Goal: Transaction & Acquisition: Purchase product/service

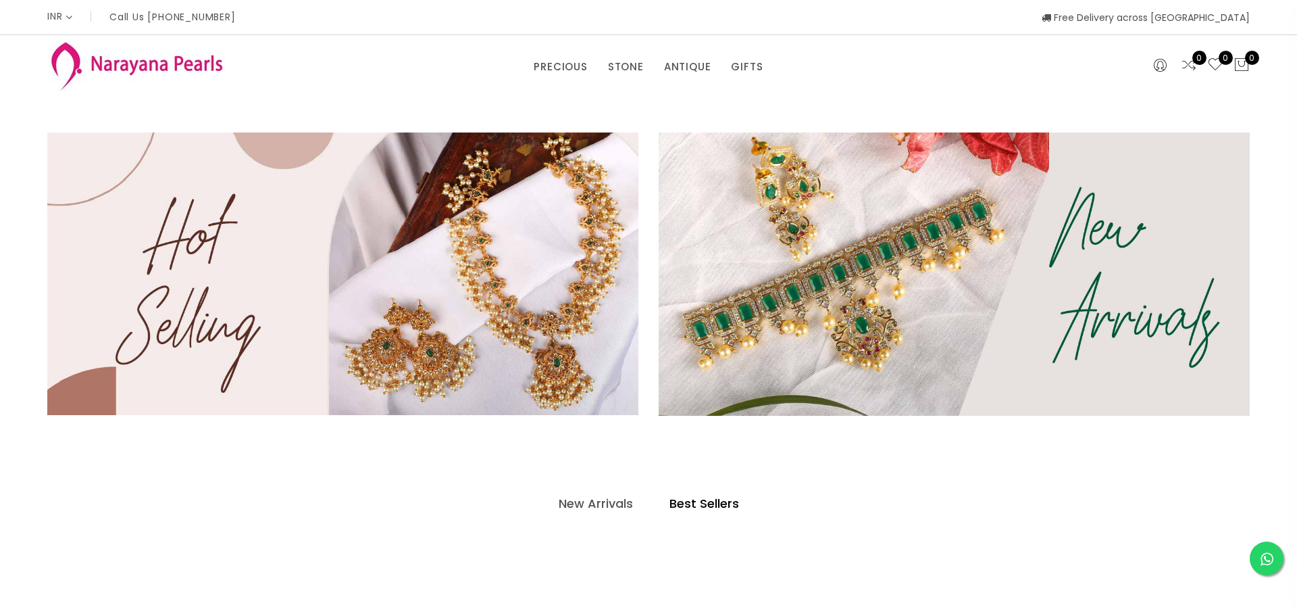
select select "INR"
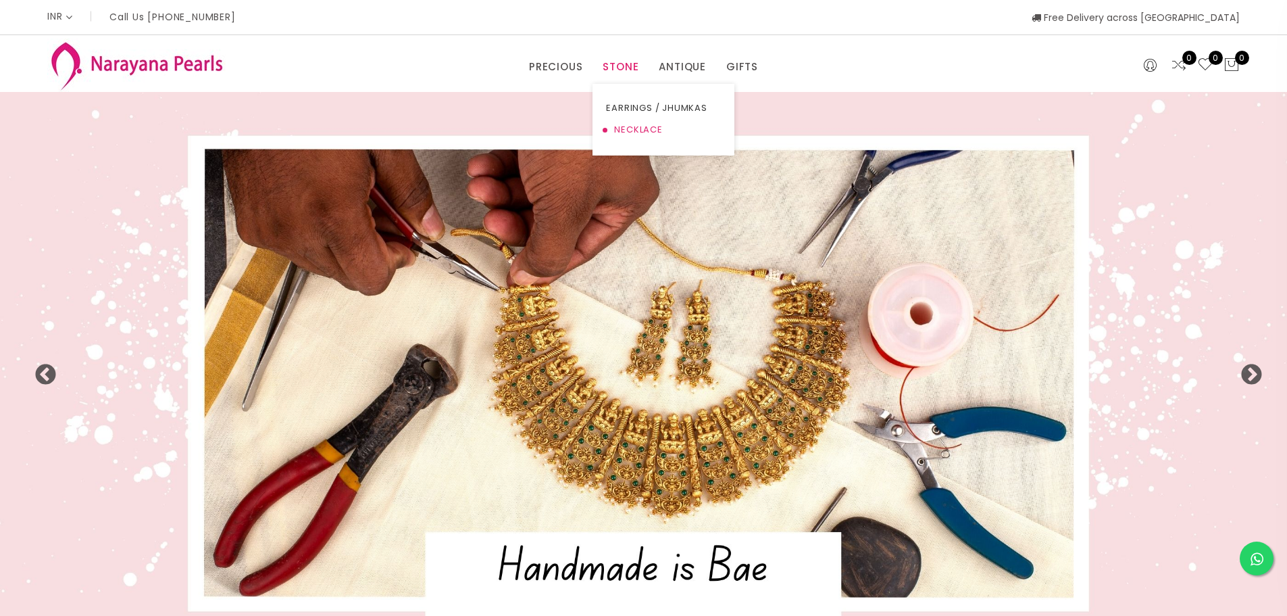
click at [634, 130] on link "NECKLACE" at bounding box center [663, 130] width 115 height 22
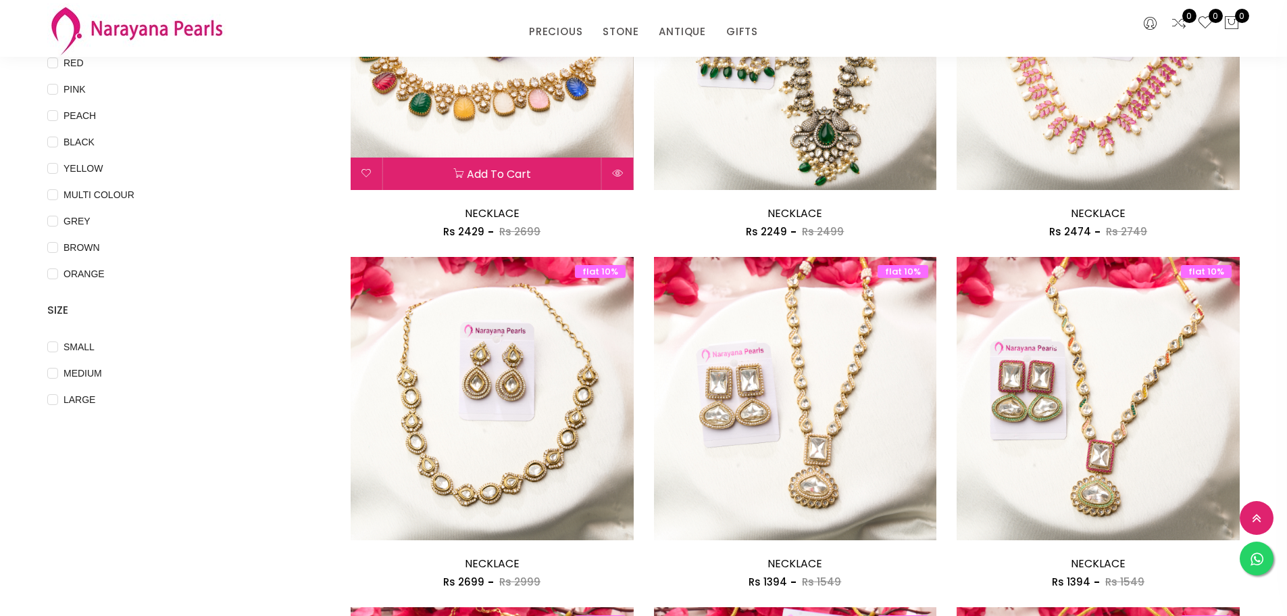
scroll to position [338, 0]
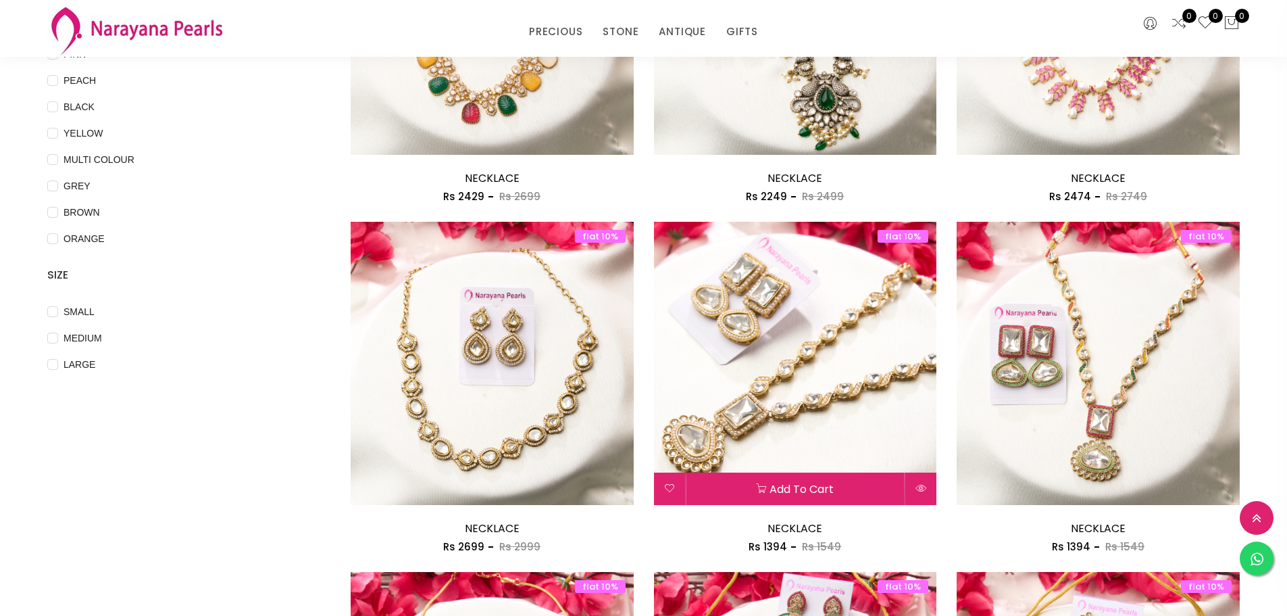
click at [826, 381] on img at bounding box center [795, 363] width 283 height 283
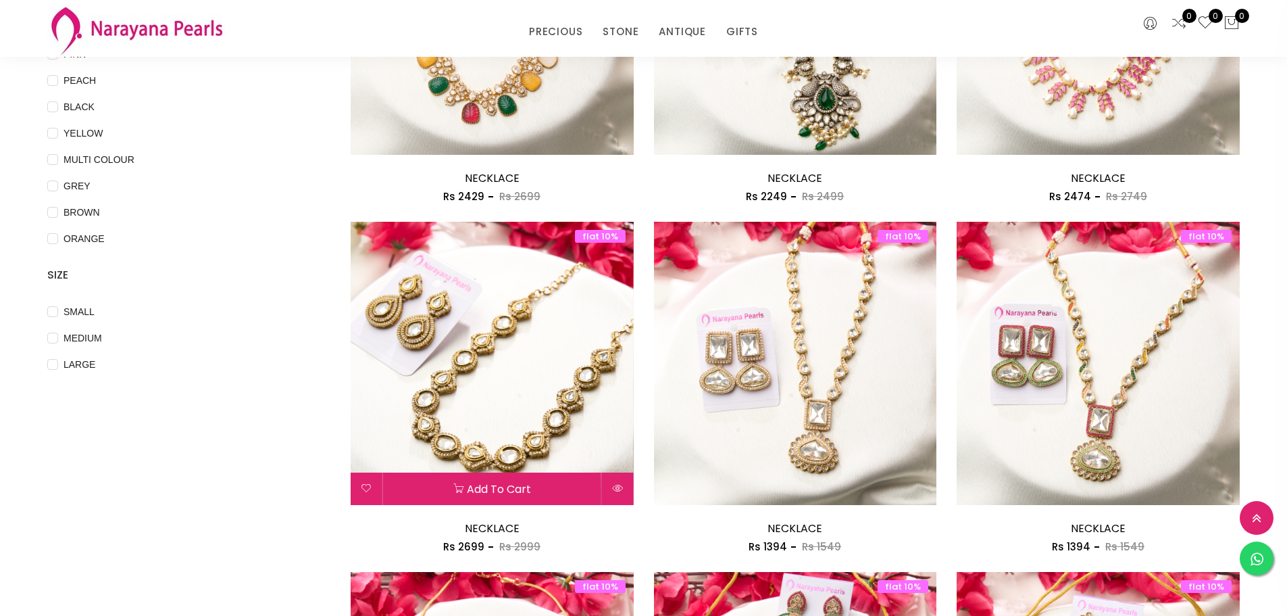
scroll to position [405, 0]
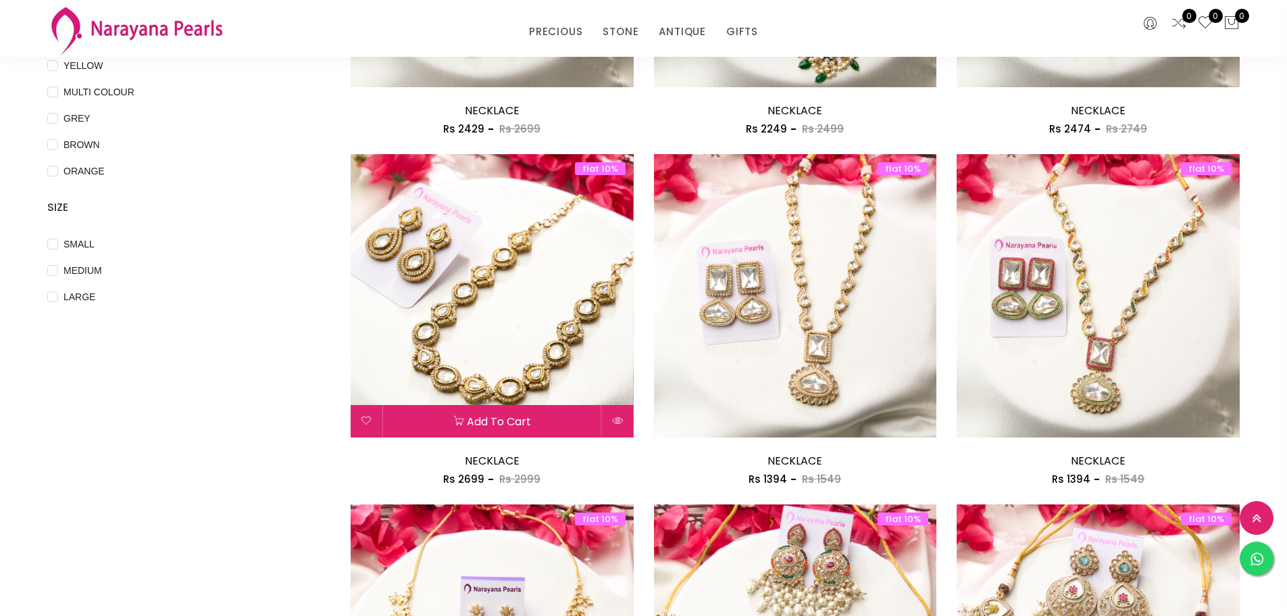
click at [536, 349] on img at bounding box center [492, 295] width 283 height 283
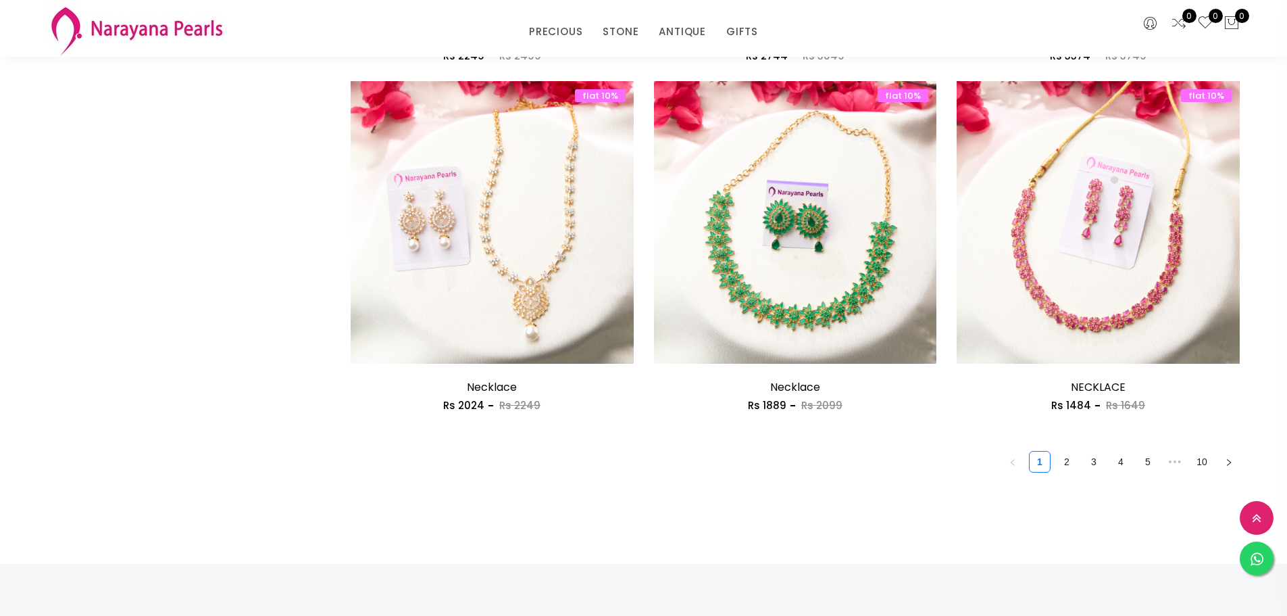
scroll to position [2365, 0]
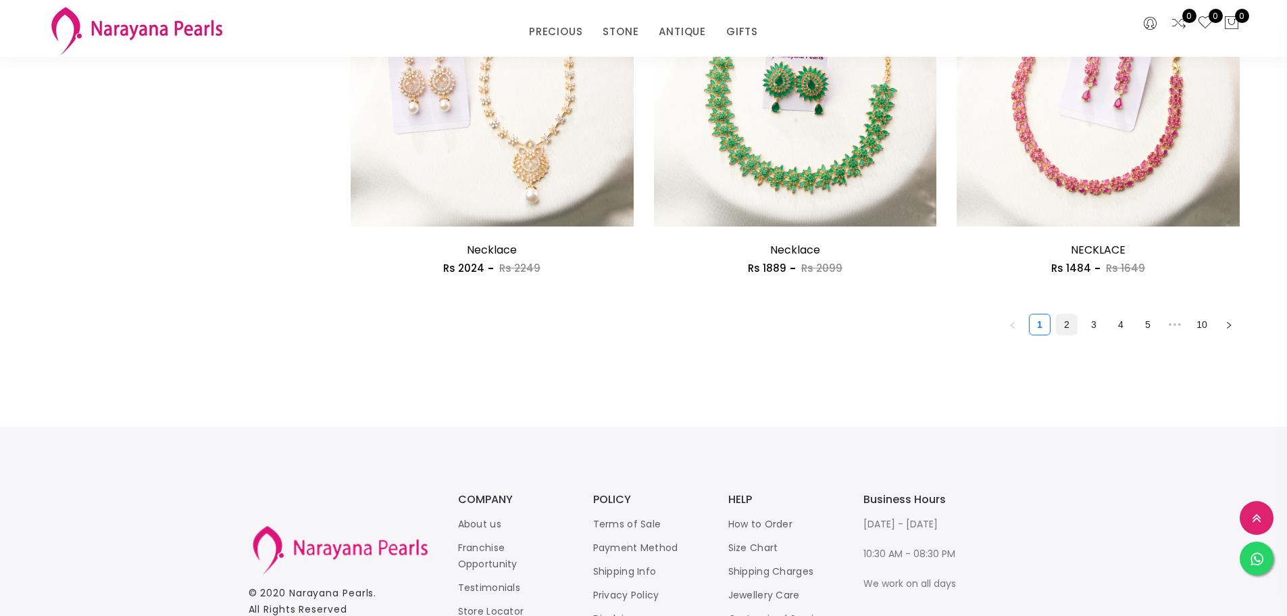
click at [1063, 325] on link "2" at bounding box center [1067, 324] width 20 height 20
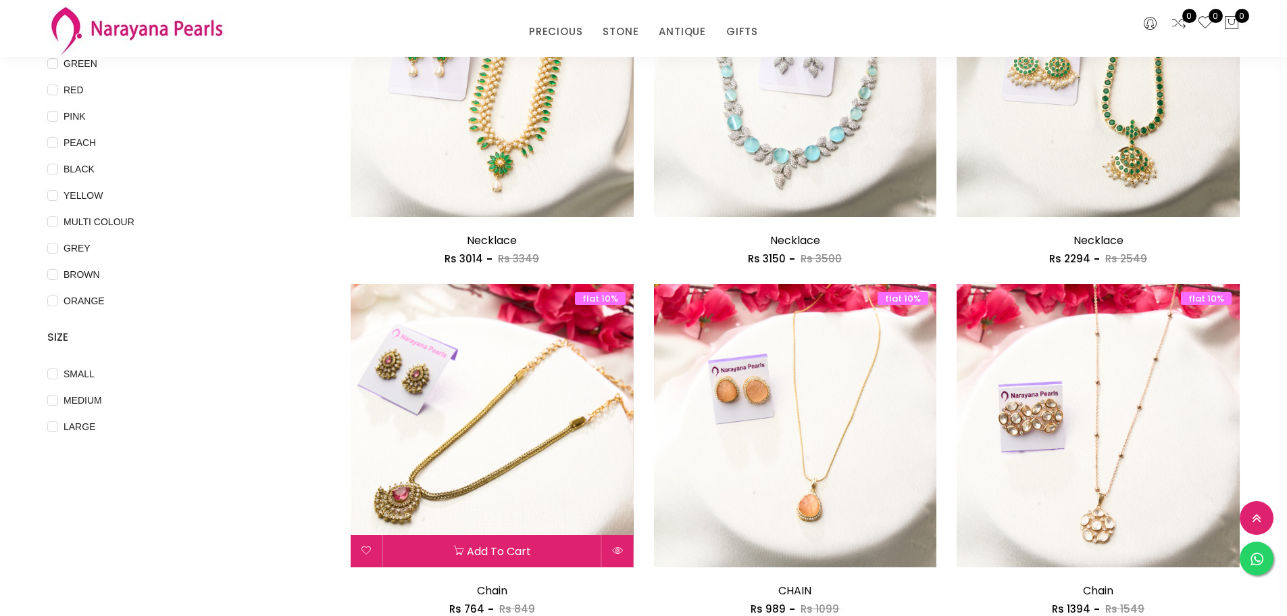
scroll to position [405, 0]
